Goal: Task Accomplishment & Management: Use online tool/utility

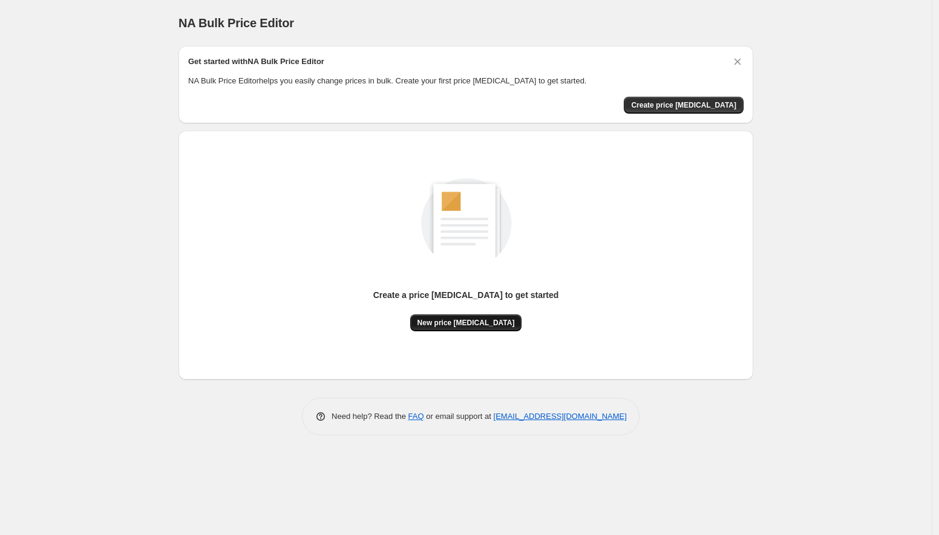
click at [463, 324] on span "New price [MEDICAL_DATA]" at bounding box center [465, 323] width 97 height 10
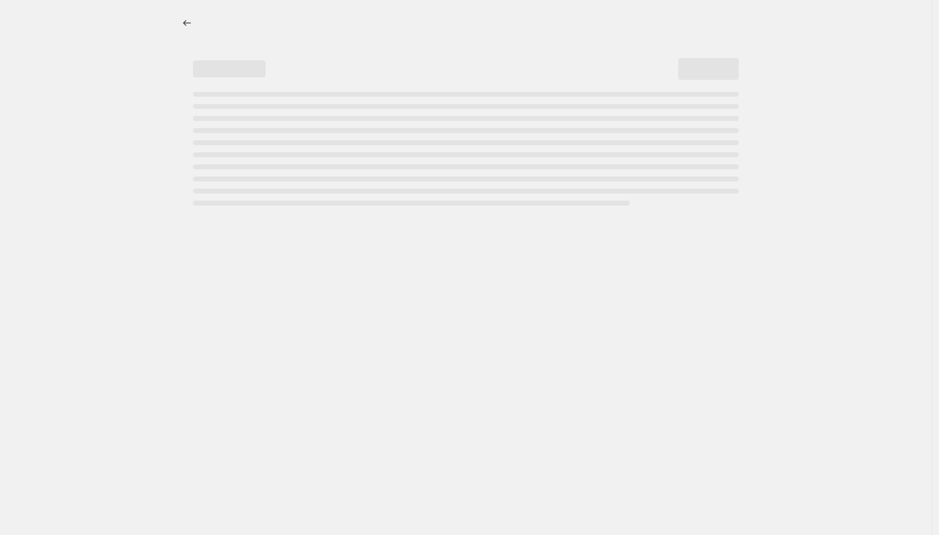
select select "percentage"
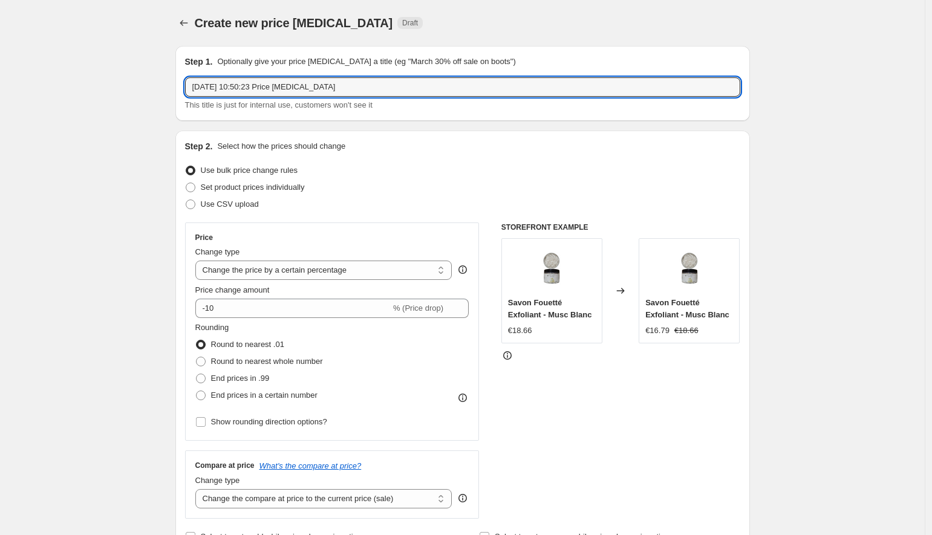
drag, startPoint x: 370, startPoint y: 85, endPoint x: 84, endPoint y: 53, distance: 287.3
type input "French Days -20%"
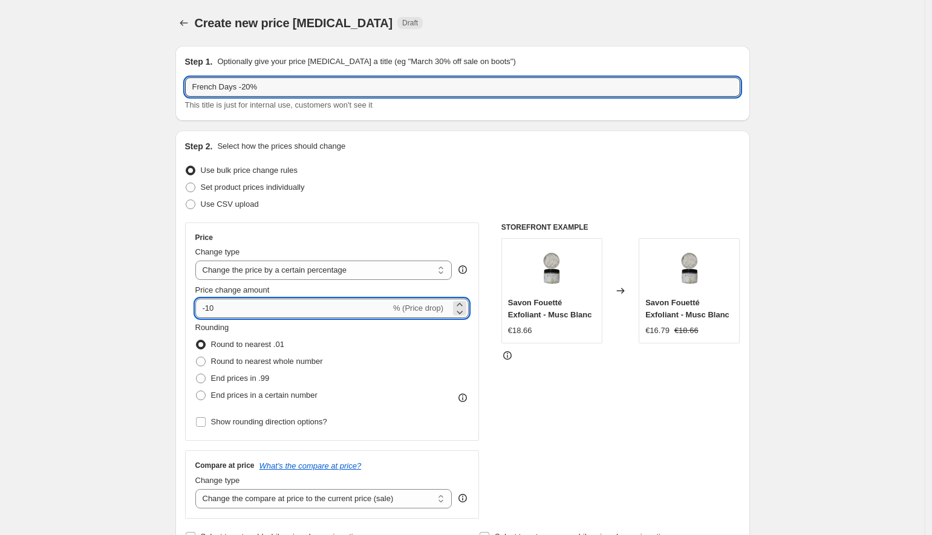
click at [266, 311] on input "-10" at bounding box center [292, 308] width 195 height 19
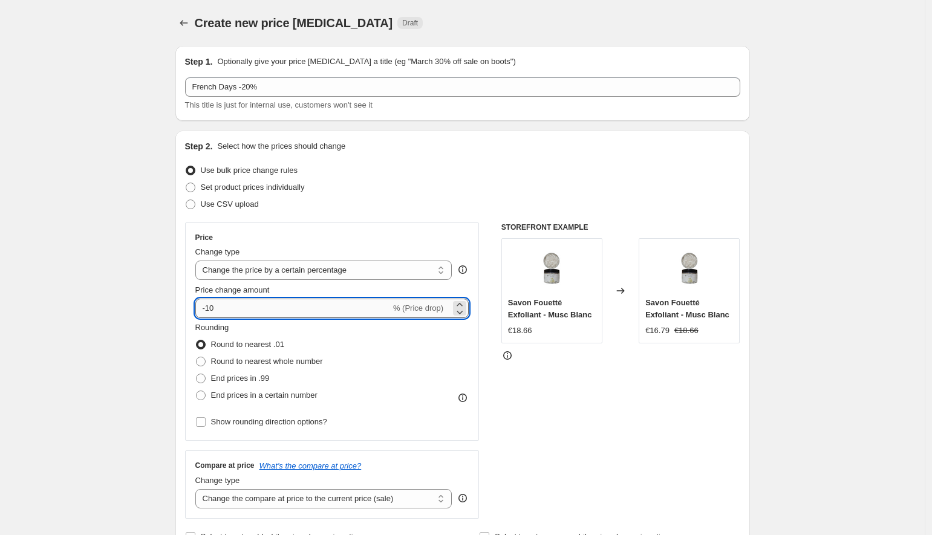
type input "-1"
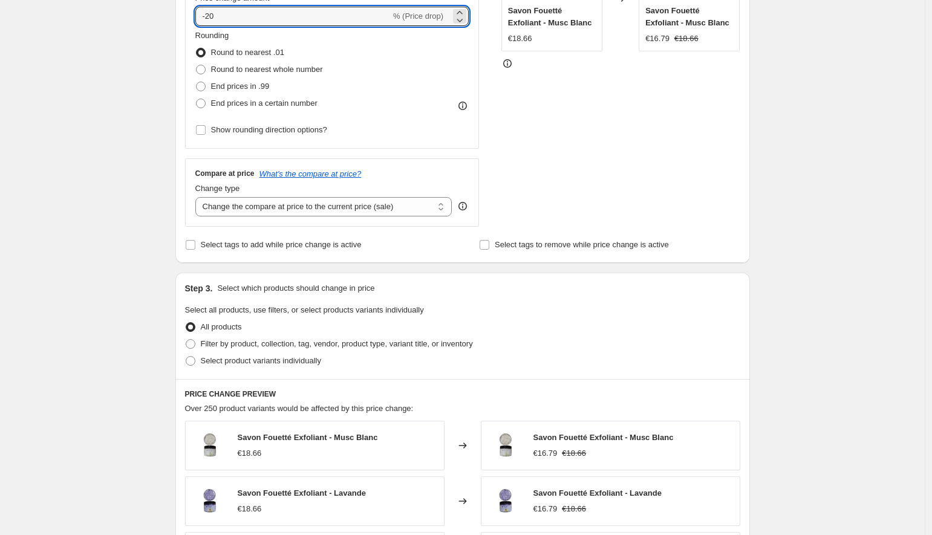
scroll to position [293, 0]
type input "-20"
click at [397, 212] on select "Change the compare at price to the current price (sale) Change the compare at p…" at bounding box center [323, 206] width 257 height 19
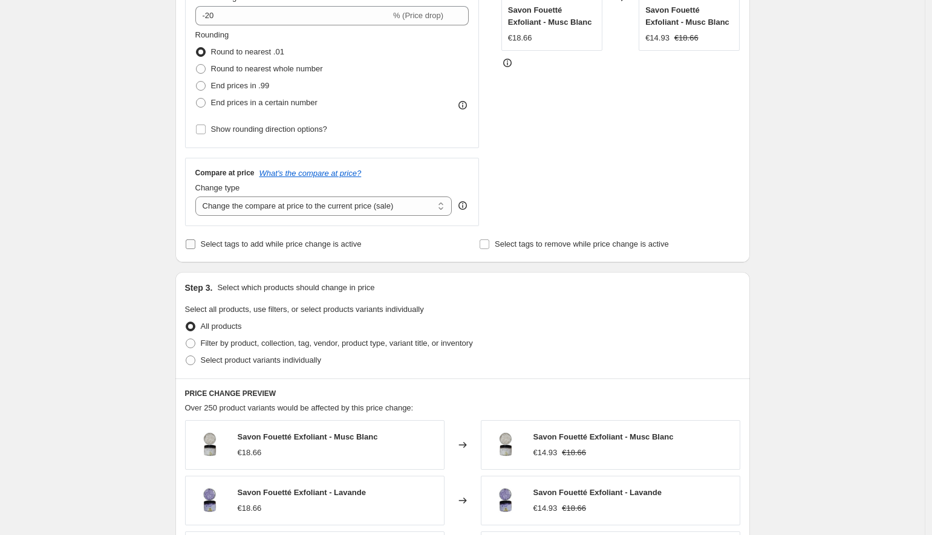
click at [194, 247] on input "Select tags to add while price change is active" at bounding box center [191, 244] width 10 height 10
checkbox input "true"
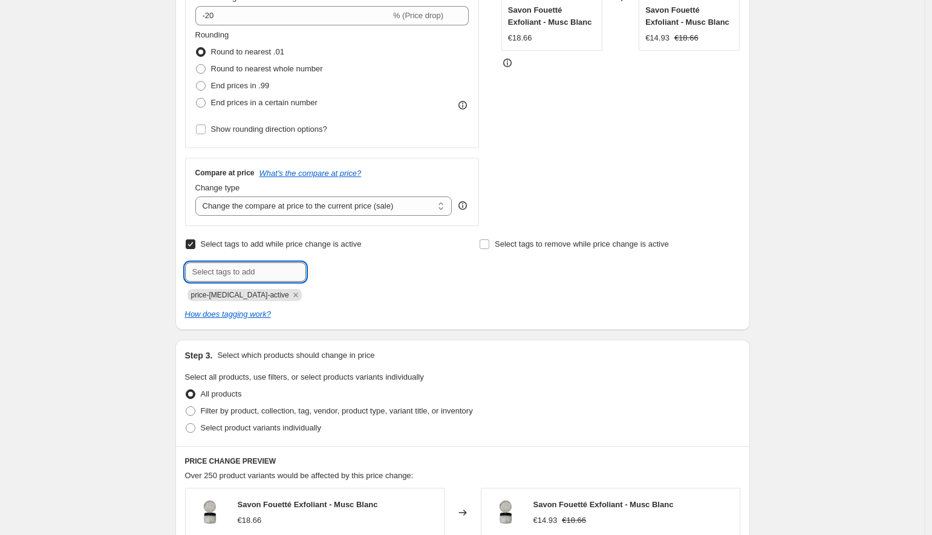
click at [210, 279] on input "text" at bounding box center [245, 271] width 121 height 19
click at [212, 275] on input "Frenc Days" at bounding box center [245, 271] width 121 height 19
click at [215, 275] on input "Frenc Days" at bounding box center [245, 271] width 121 height 19
click at [284, 271] on input "French Days" at bounding box center [245, 271] width 121 height 19
type input "French Days -20%"
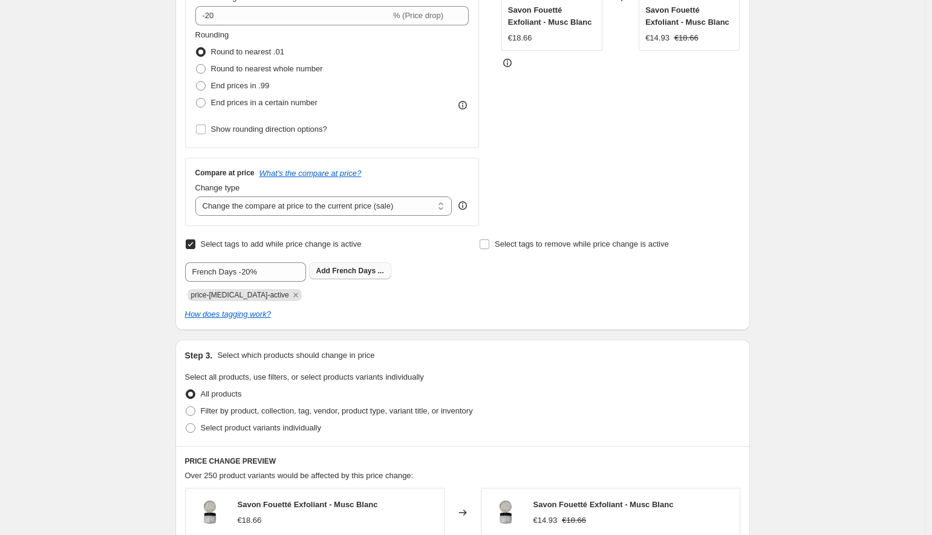
click at [371, 270] on span "French Days ..." at bounding box center [357, 271] width 51 height 8
click at [290, 297] on icon "Remove price-change-job-active" at bounding box center [295, 295] width 11 height 11
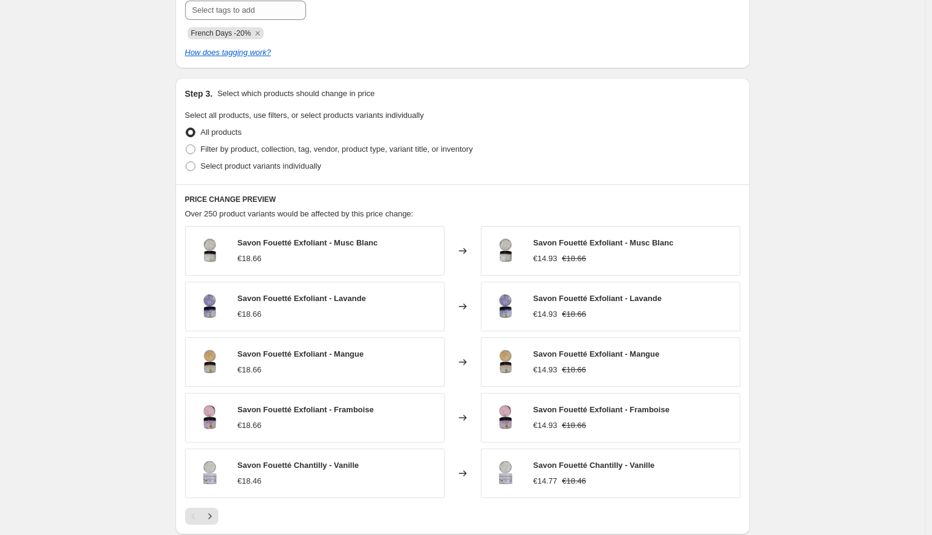
scroll to position [545, 0]
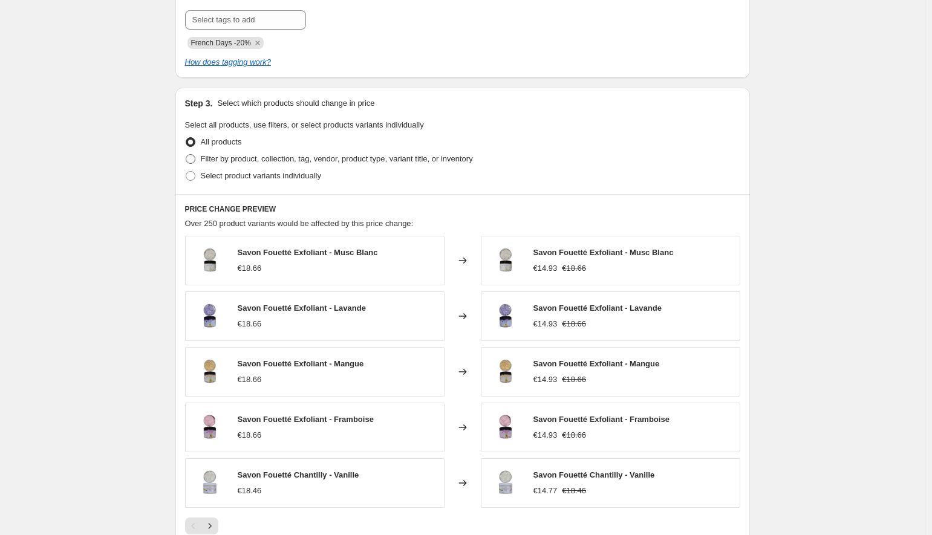
click at [200, 157] on label "Filter by product, collection, tag, vendor, product type, variant title, or inv…" at bounding box center [329, 159] width 288 height 17
click at [186, 155] on input "Filter by product, collection, tag, vendor, product type, variant title, or inv…" at bounding box center [186, 154] width 1 height 1
radio input "true"
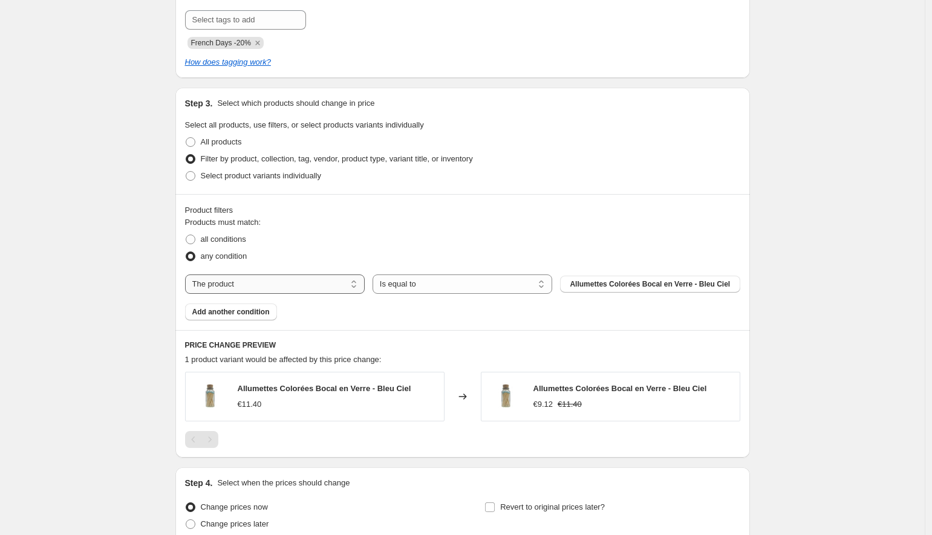
click at [308, 285] on select "The product The product's collection The product's tag The product's vendor The…" at bounding box center [275, 284] width 180 height 19
click at [305, 172] on span "Select product variants individually" at bounding box center [261, 175] width 120 height 9
click at [186, 172] on input "Select product variants individually" at bounding box center [186, 171] width 1 height 1
radio input "true"
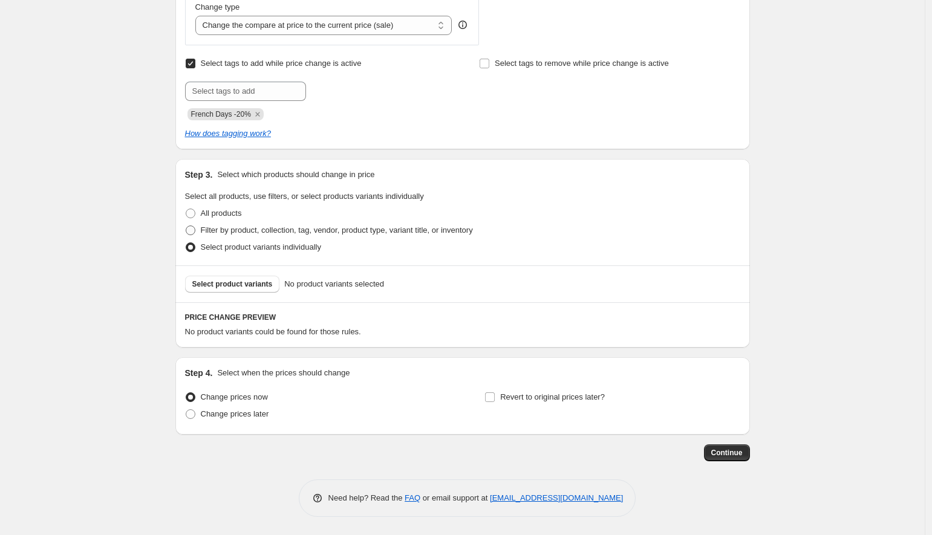
scroll to position [474, 0]
click at [238, 291] on button "Select product variants" at bounding box center [232, 284] width 95 height 17
click at [216, 234] on span "Filter by product, collection, tag, vendor, product type, variant title, or inv…" at bounding box center [337, 230] width 272 height 9
click at [186, 226] on input "Filter by product, collection, tag, vendor, product type, variant title, or inv…" at bounding box center [186, 226] width 1 height 1
radio input "true"
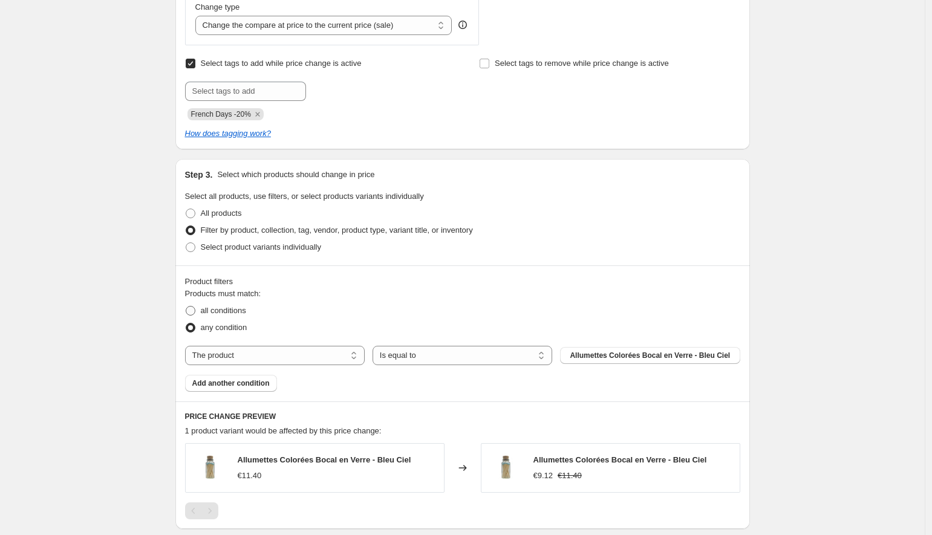
click at [232, 310] on span "all conditions" at bounding box center [223, 310] width 45 height 9
click at [186, 307] on input "all conditions" at bounding box center [186, 306] width 1 height 1
radio input "true"
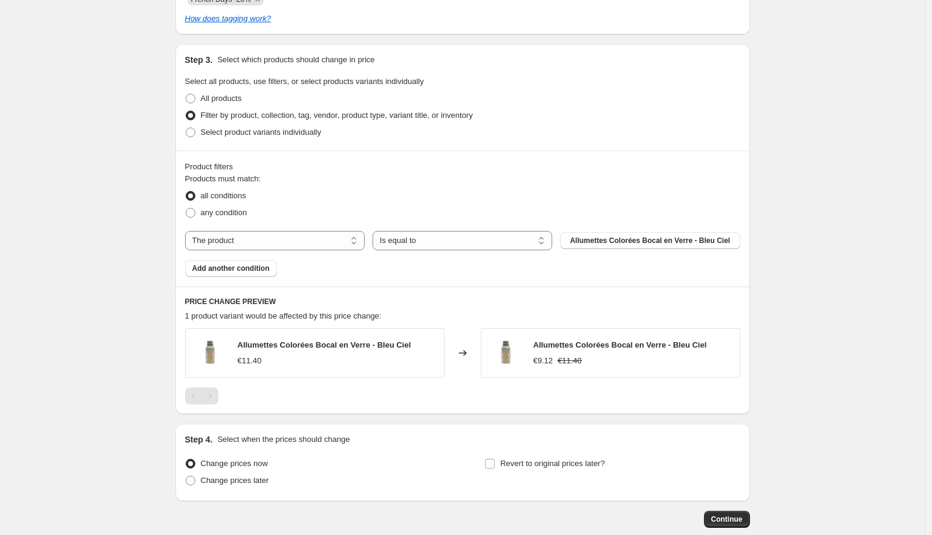
scroll to position [655, 0]
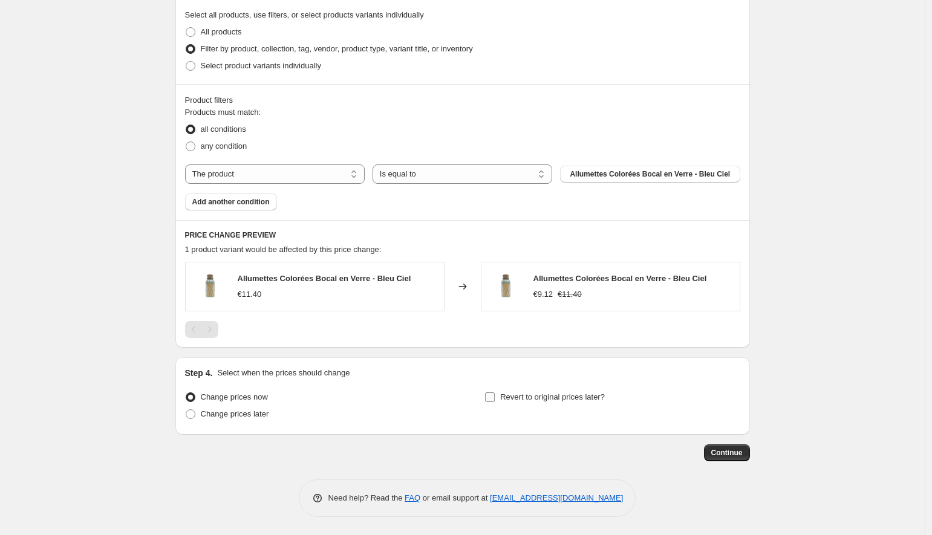
click at [494, 398] on input "Revert to original prices later?" at bounding box center [490, 398] width 10 height 10
checkbox input "true"
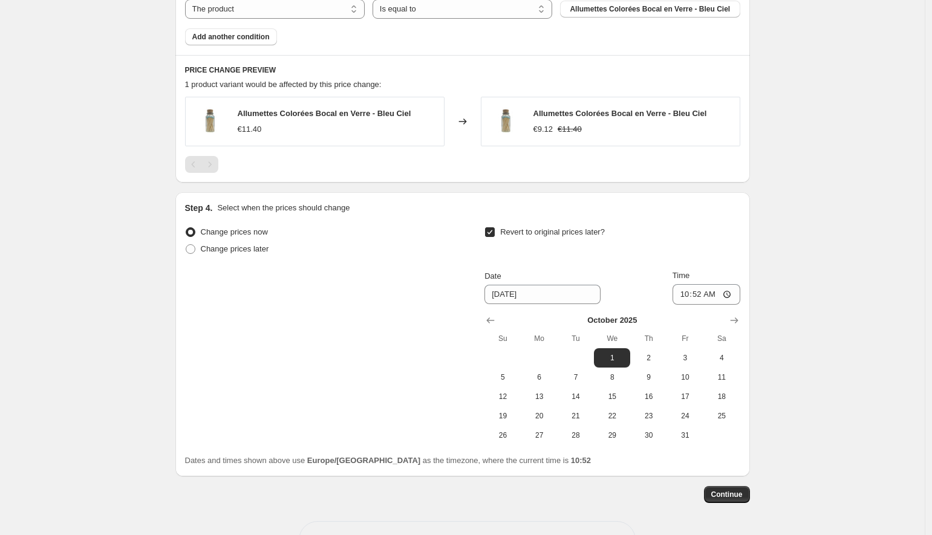
scroll to position [822, 0]
click at [490, 324] on icon "Show previous month, September 2025" at bounding box center [490, 319] width 12 height 12
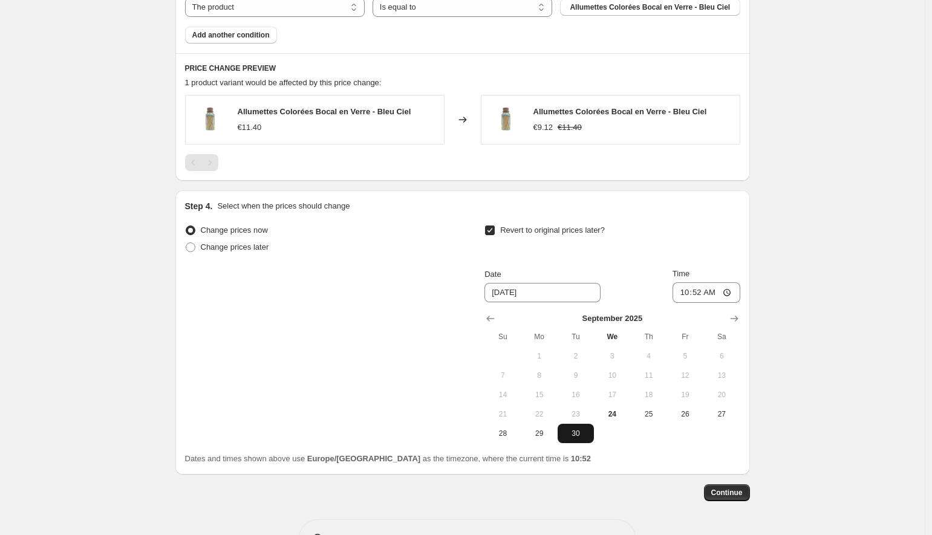
click at [578, 436] on span "30" at bounding box center [575, 434] width 27 height 10
type input "[DATE]"
click at [729, 295] on input "10:52" at bounding box center [707, 292] width 68 height 21
type input "23:59"
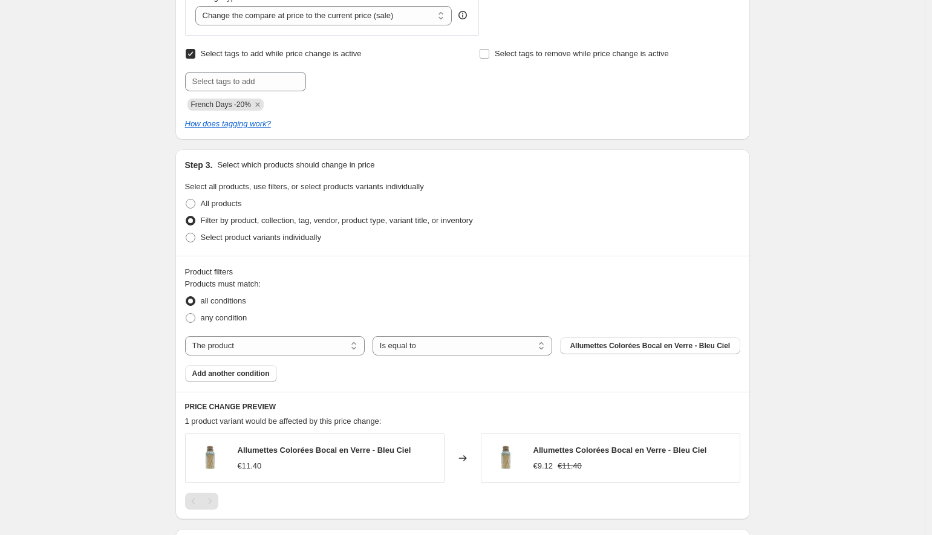
scroll to position [459, 0]
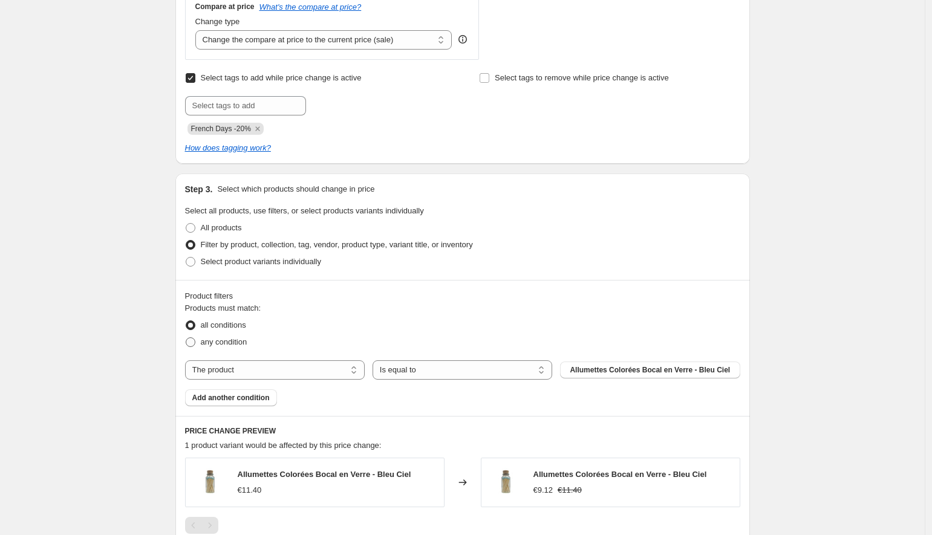
click at [192, 342] on span at bounding box center [191, 342] width 10 height 10
click at [186, 338] on input "any condition" at bounding box center [186, 337] width 1 height 1
radio input "true"
click at [192, 224] on span at bounding box center [191, 228] width 10 height 10
click at [186, 224] on input "All products" at bounding box center [186, 223] width 1 height 1
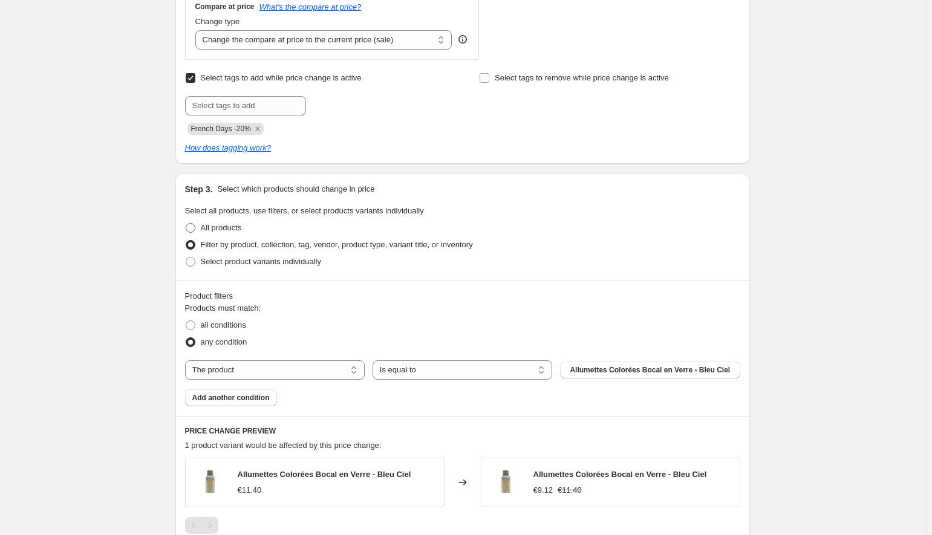
radio input "true"
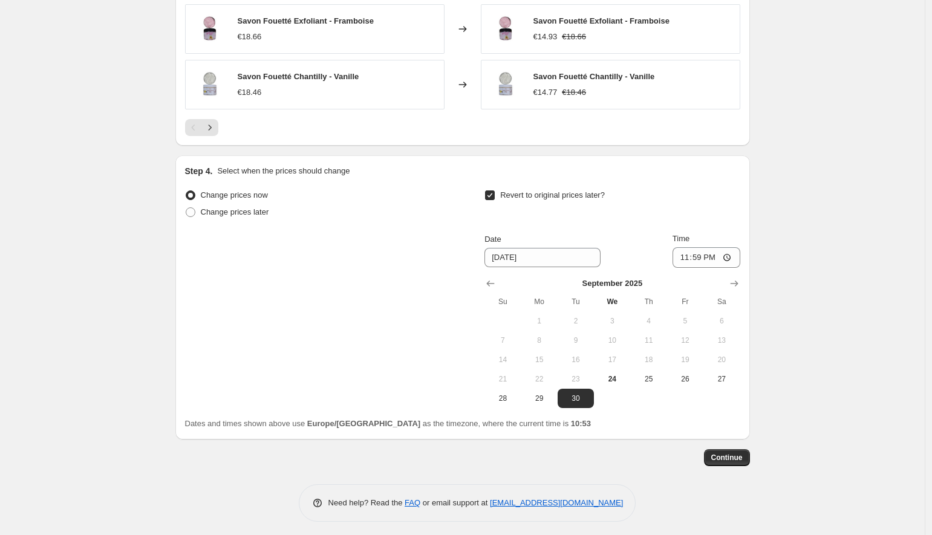
scroll to position [948, 0]
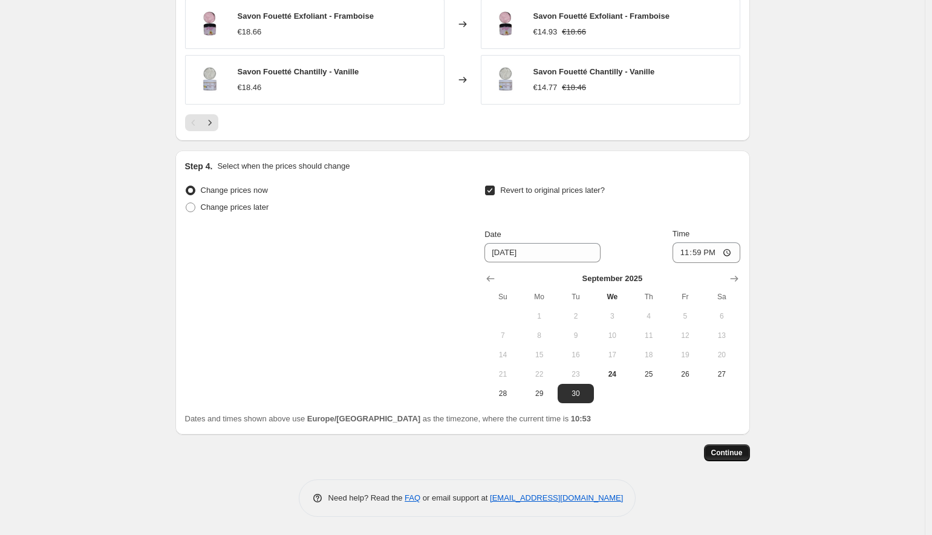
click at [744, 460] on button "Continue" at bounding box center [727, 453] width 46 height 17
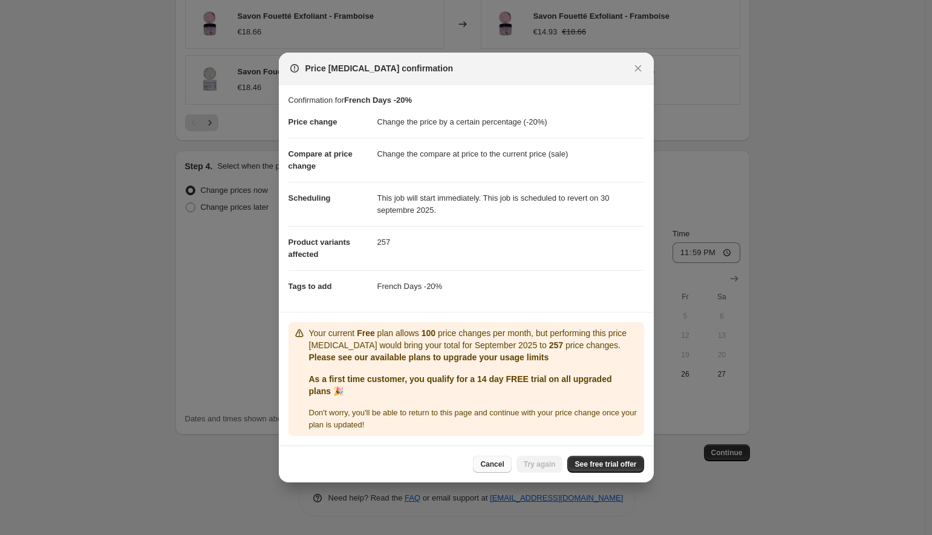
click at [480, 468] on span "Cancel" at bounding box center [492, 465] width 24 height 10
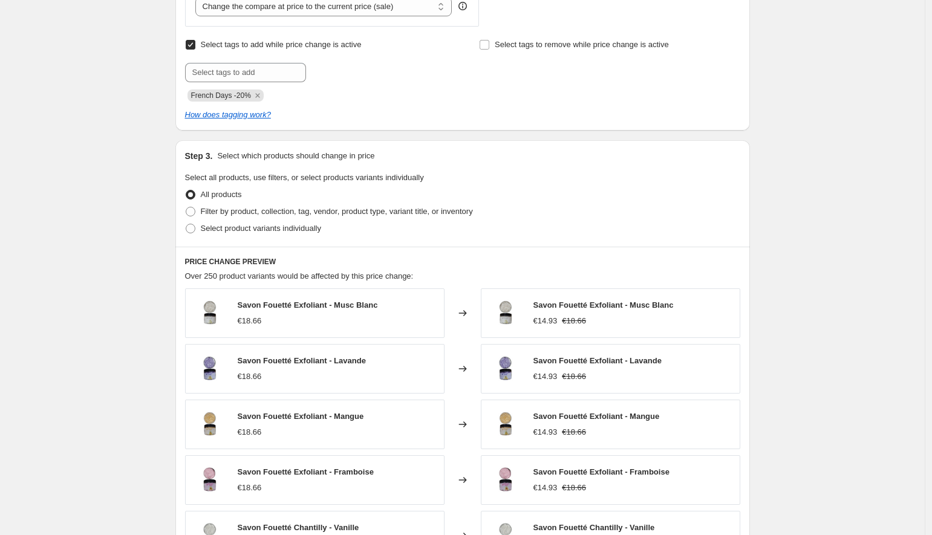
scroll to position [492, 0]
click at [195, 212] on span at bounding box center [191, 212] width 10 height 10
click at [186, 208] on input "Filter by product, collection, tag, vendor, product type, variant title, or inv…" at bounding box center [186, 207] width 1 height 1
radio input "true"
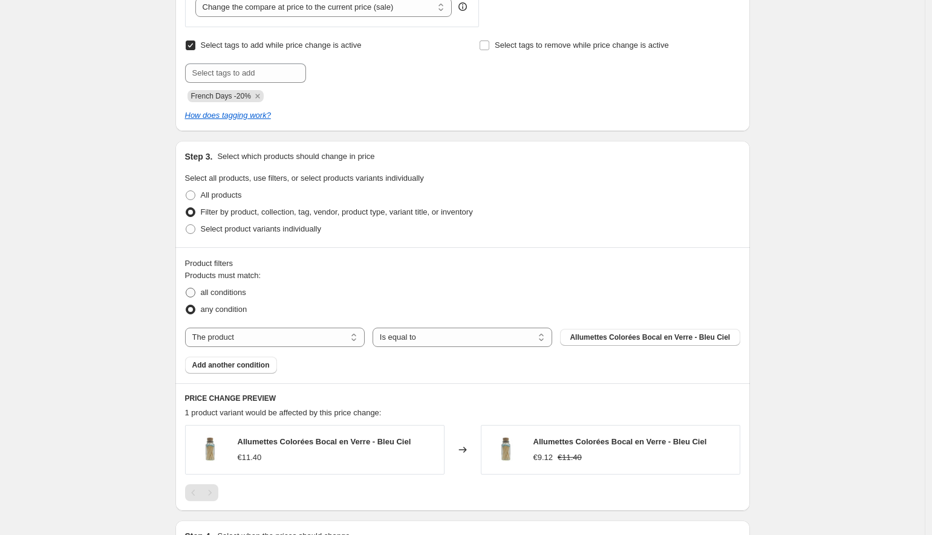
click at [231, 295] on span "all conditions" at bounding box center [223, 292] width 45 height 9
click at [186, 288] on input "all conditions" at bounding box center [186, 288] width 1 height 1
radio input "true"
click at [278, 340] on select "The product The product's collection The product's tag The product's vendor The…" at bounding box center [275, 337] width 180 height 19
select select "collection"
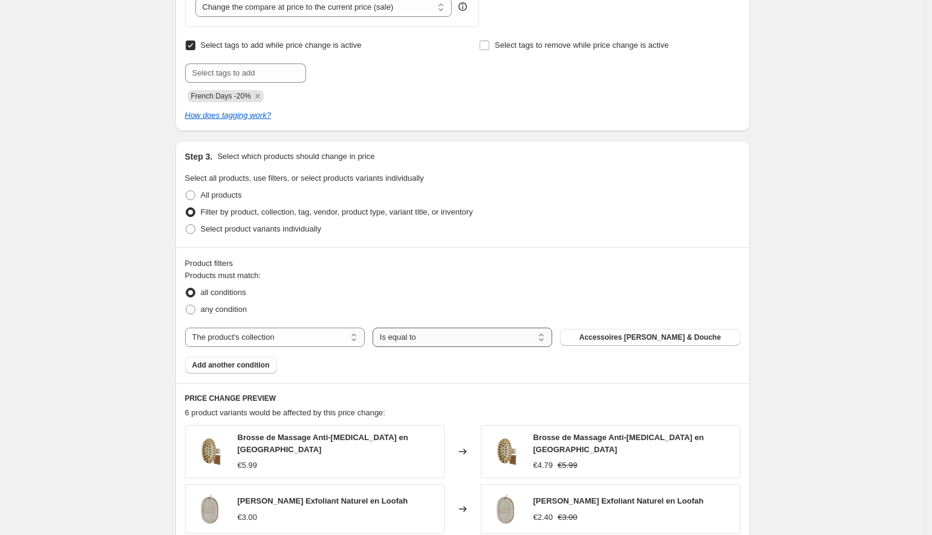
click at [399, 342] on select "Is equal to Is not equal to" at bounding box center [463, 337] width 180 height 19
click at [612, 341] on span "Accessoires [PERSON_NAME] & Douche" at bounding box center [650, 338] width 142 height 10
click at [195, 232] on span at bounding box center [191, 229] width 10 height 10
click at [186, 225] on input "Select product variants individually" at bounding box center [186, 224] width 1 height 1
radio input "true"
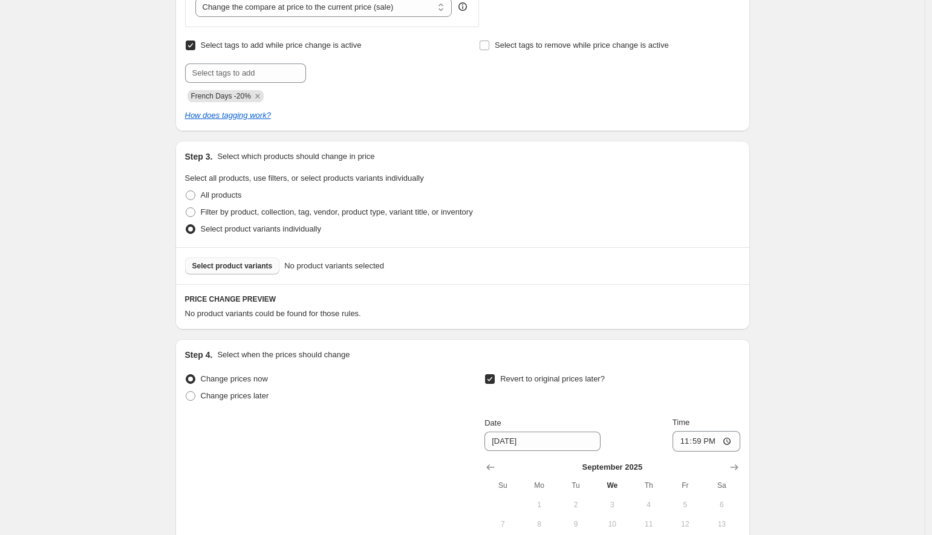
click at [261, 269] on span "Select product variants" at bounding box center [232, 266] width 80 height 10
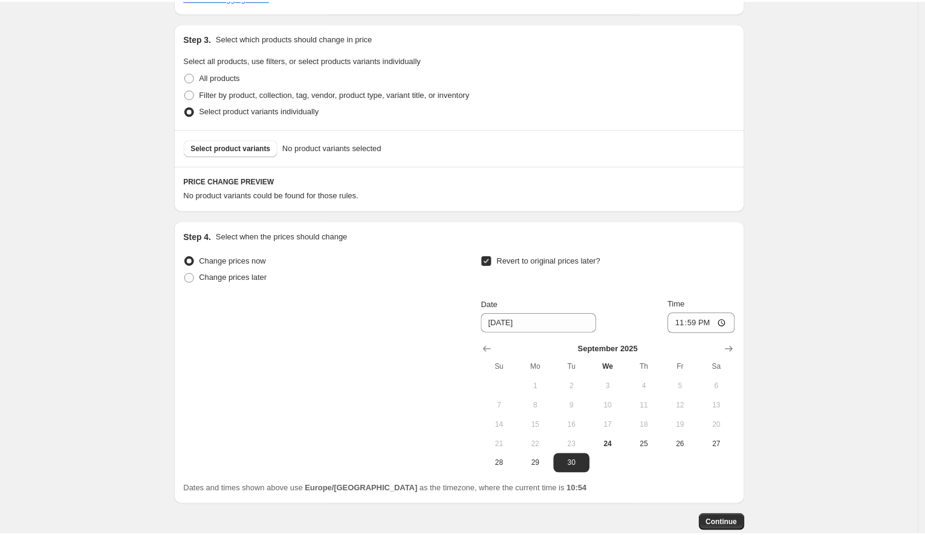
scroll to position [614, 0]
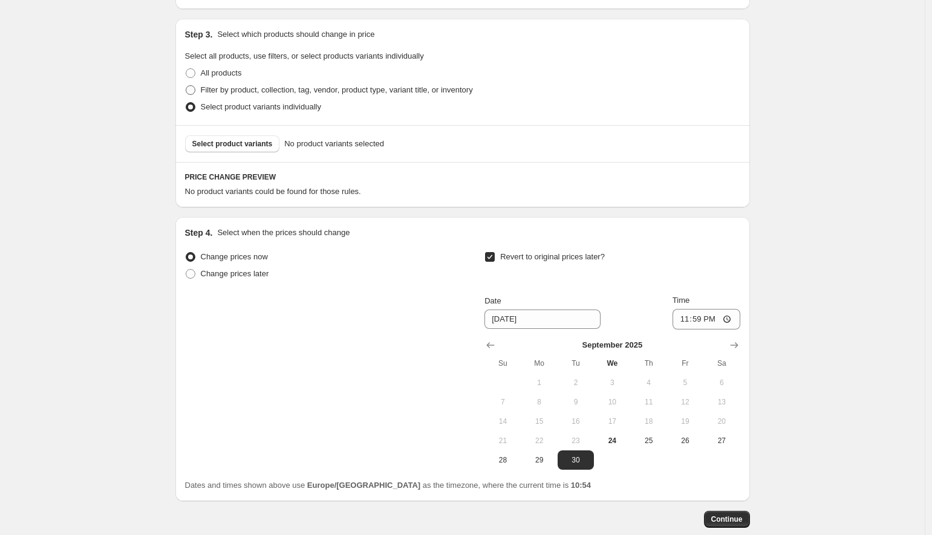
click at [195, 88] on span at bounding box center [191, 90] width 10 height 10
click at [186, 86] on input "Filter by product, collection, tag, vendor, product type, variant title, or inv…" at bounding box center [186, 85] width 1 height 1
radio input "true"
select select "collection"
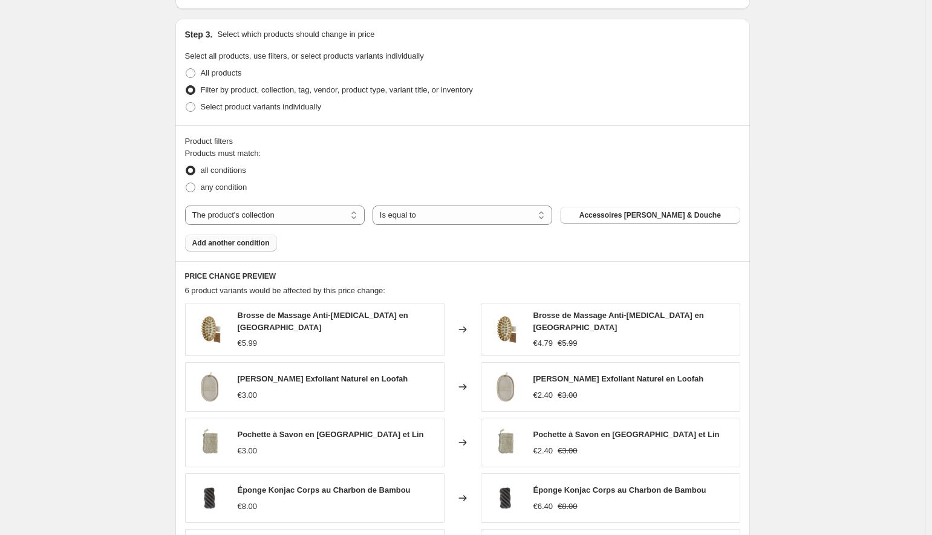
click at [232, 245] on span "Add another condition" at bounding box center [230, 243] width 77 height 10
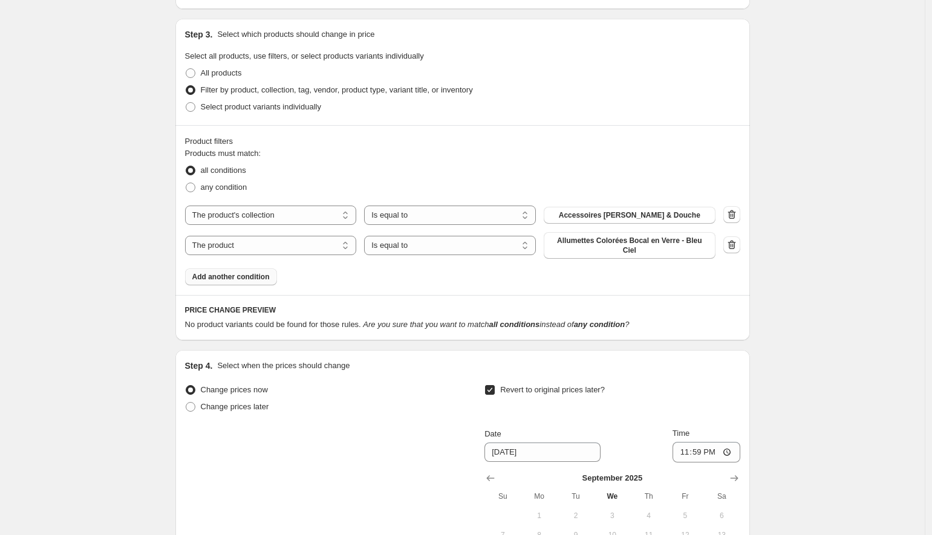
click at [232, 279] on span "Add another condition" at bounding box center [230, 277] width 77 height 10
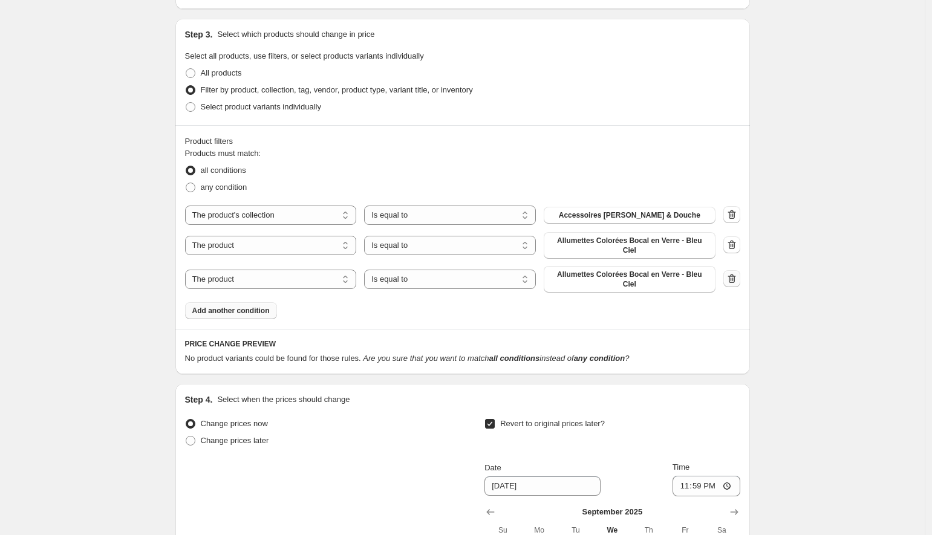
click at [733, 278] on icon "button" at bounding box center [732, 279] width 12 height 12
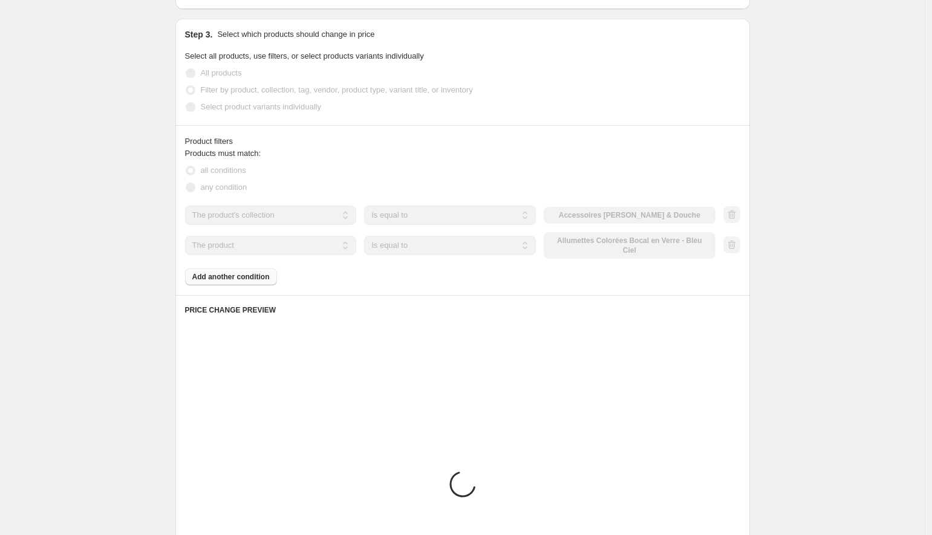
click at [734, 250] on div at bounding box center [731, 245] width 17 height 18
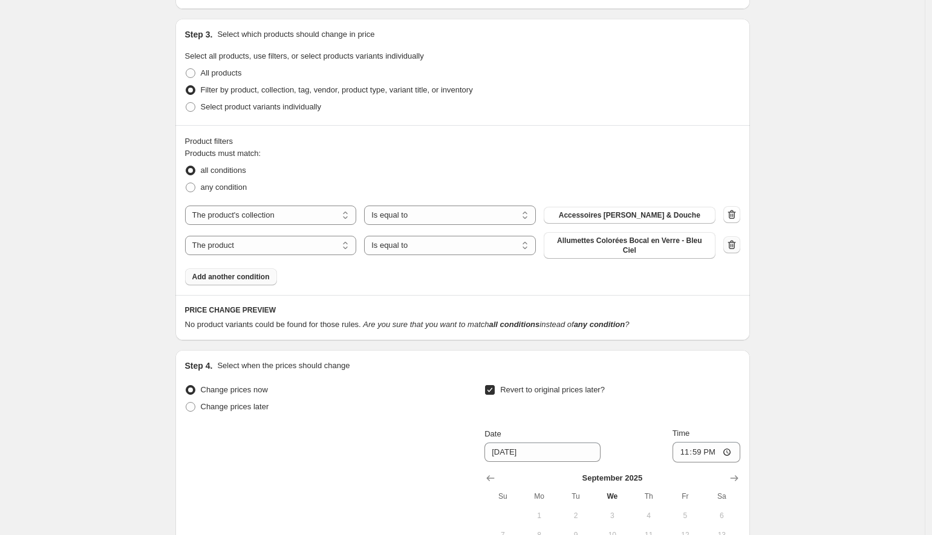
click at [734, 243] on icon "button" at bounding box center [732, 245] width 12 height 12
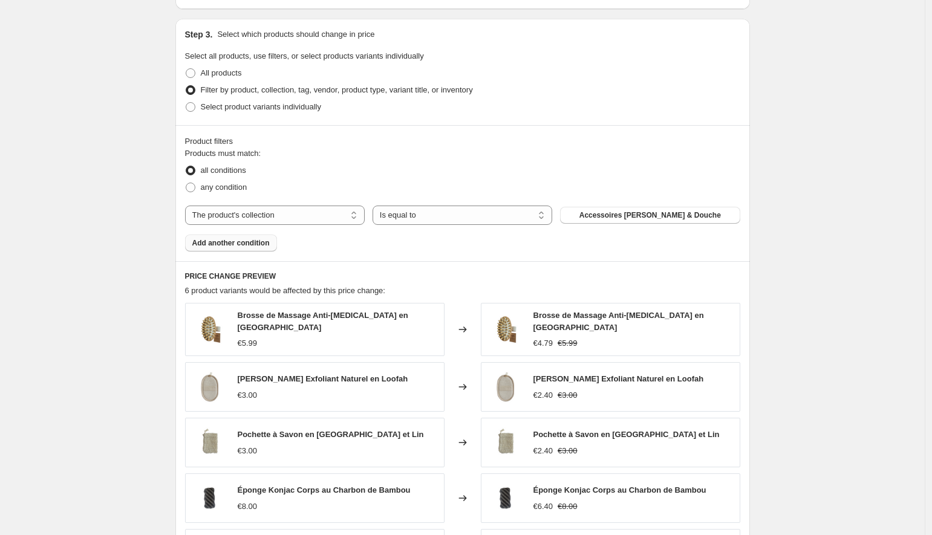
click at [672, 125] on div "Product filters Products must match: all conditions any condition The product T…" at bounding box center [462, 193] width 575 height 136
